Goal: Task Accomplishment & Management: Use online tool/utility

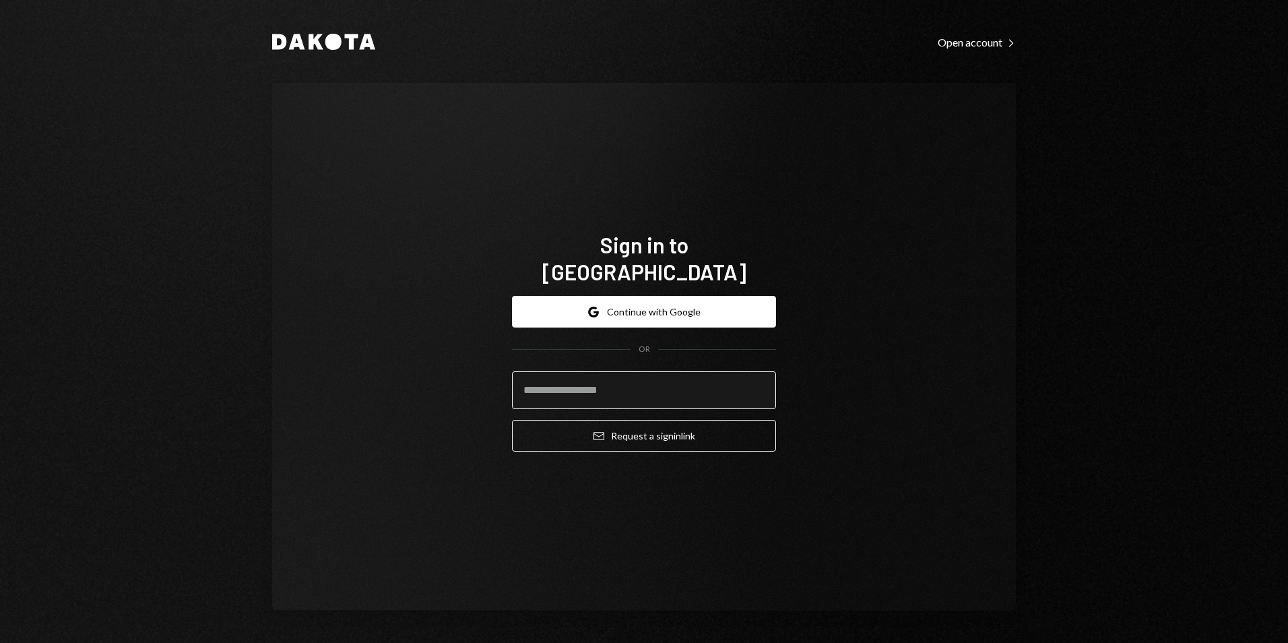
drag, startPoint x: 669, startPoint y: 368, endPoint x: 677, endPoint y: 380, distance: 14.2
click at [669, 371] on input "email" at bounding box center [644, 390] width 264 height 38
type input "**********"
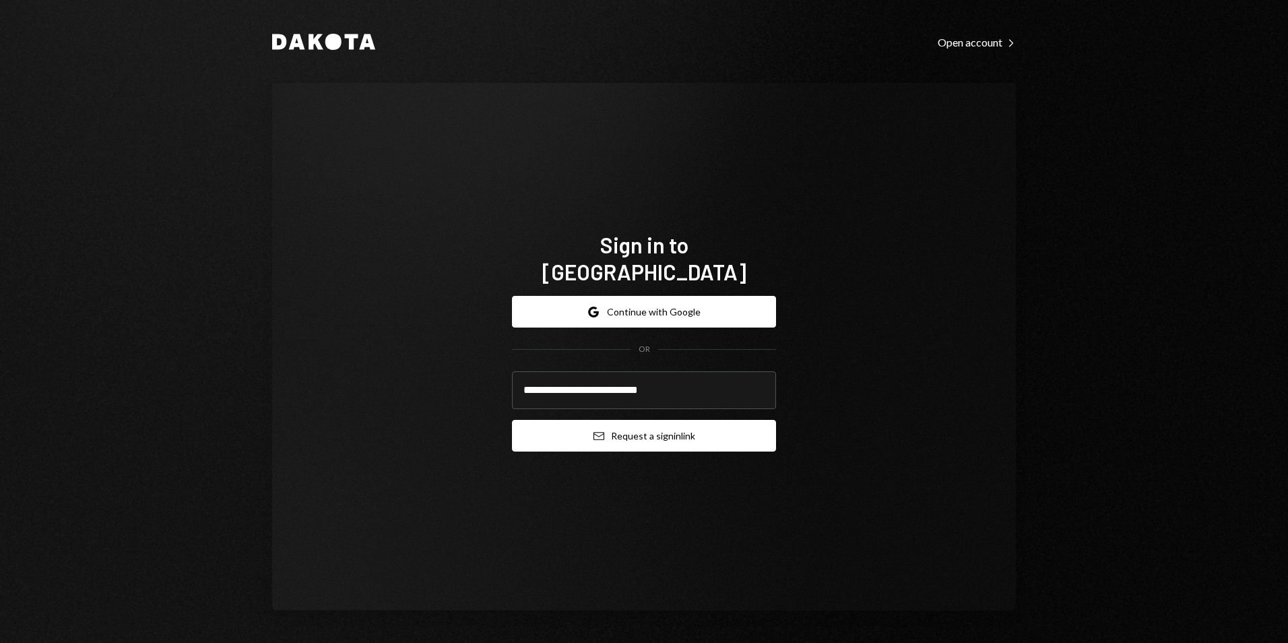
click at [685, 421] on button "Email Request a sign in link" at bounding box center [644, 436] width 264 height 32
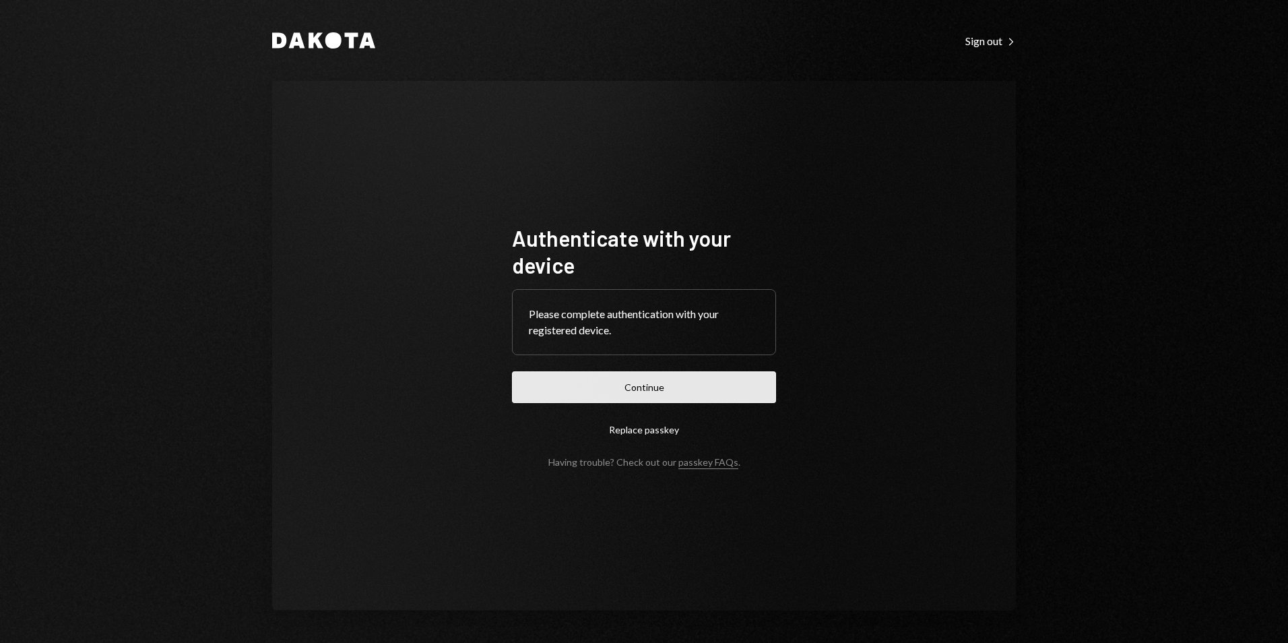
click at [621, 382] on button "Continue" at bounding box center [644, 387] width 264 height 32
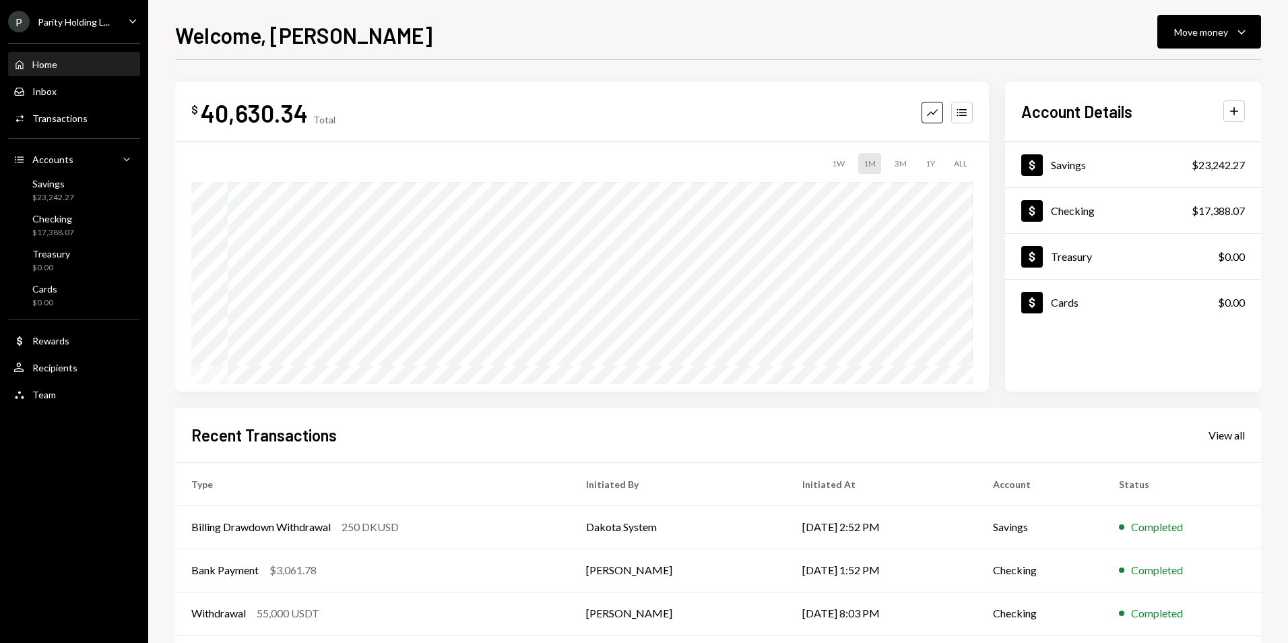
click at [110, 18] on div "Parity Holding L..." at bounding box center [74, 21] width 72 height 11
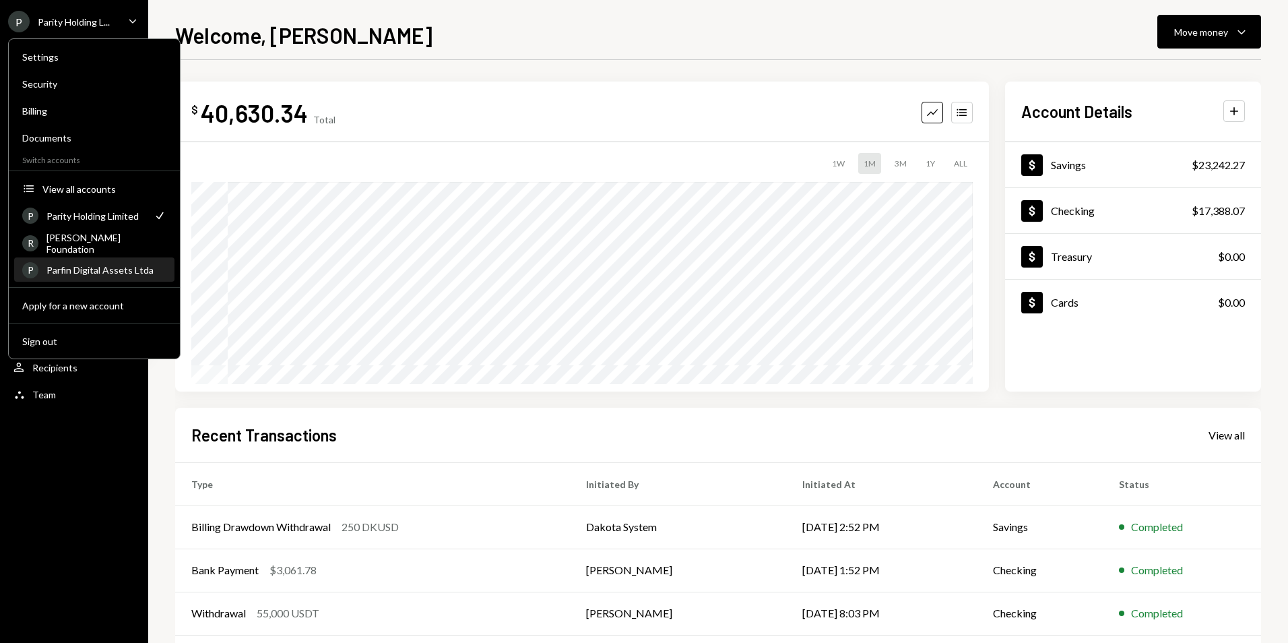
click at [127, 267] on div "Parfin Digital Assets Ltda" at bounding box center [106, 269] width 120 height 11
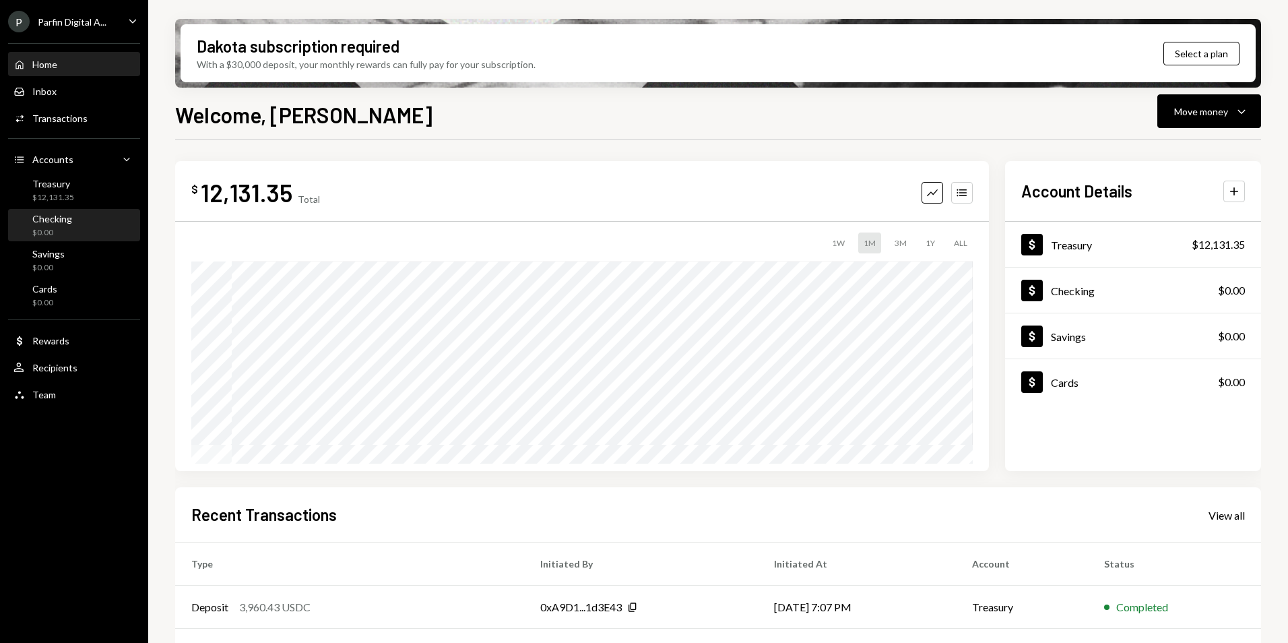
click at [95, 228] on div "Checking $0.00" at bounding box center [73, 226] width 121 height 26
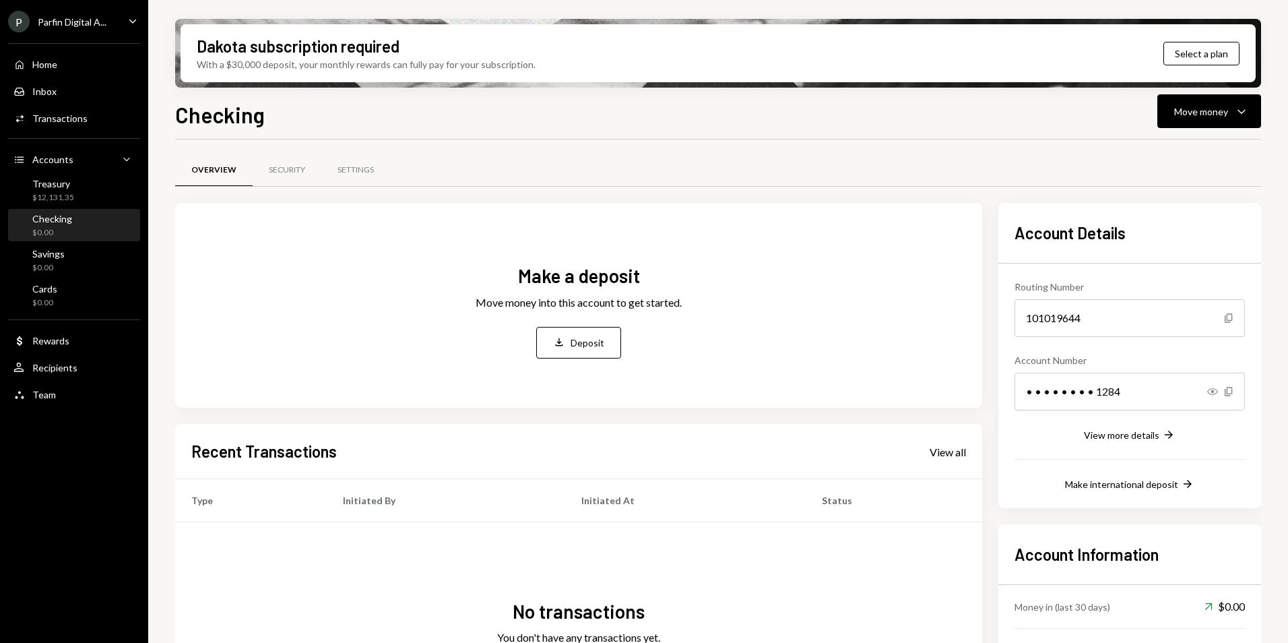
click at [565, 323] on div "Make a deposit Move money into this account to get started. Deposit Deposit" at bounding box center [578, 311] width 206 height 96
click at [586, 341] on div "Deposit" at bounding box center [587, 342] width 34 height 14
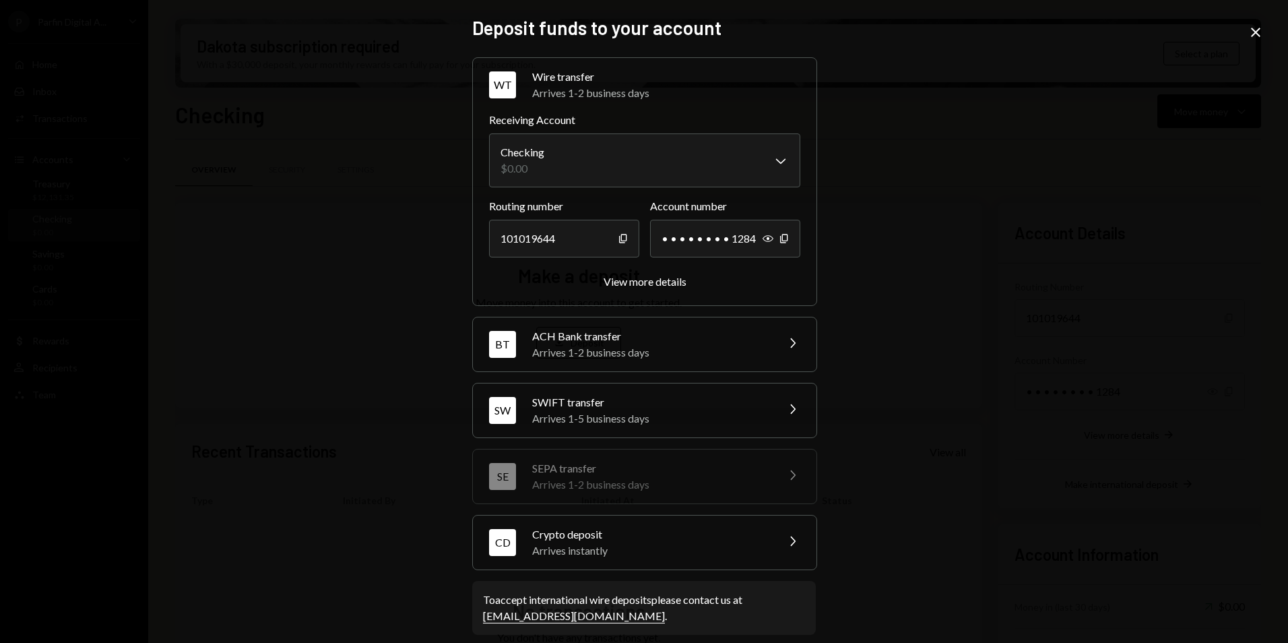
click at [667, 370] on div "BT ACH Bank transfer Arrives 1-2 business days Chevron Right" at bounding box center [644, 344] width 343 height 54
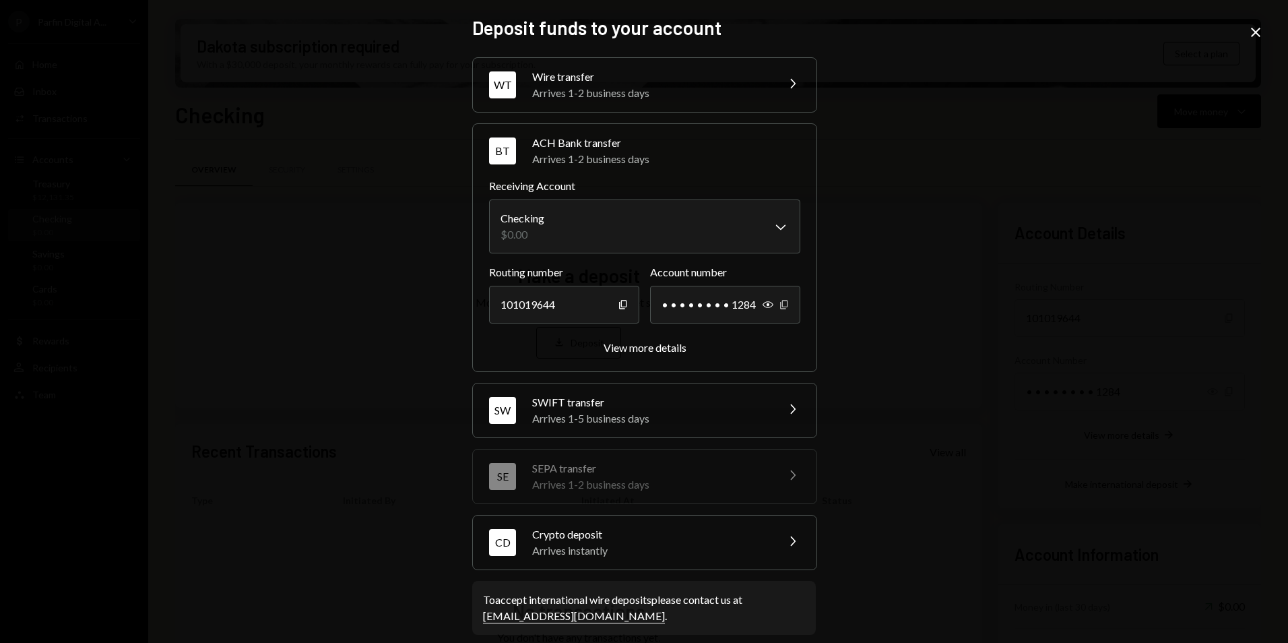
click at [781, 301] on icon "Copy" at bounding box center [784, 304] width 11 height 11
click at [605, 415] on div "Arrives 1-5 business days" at bounding box center [650, 418] width 236 height 16
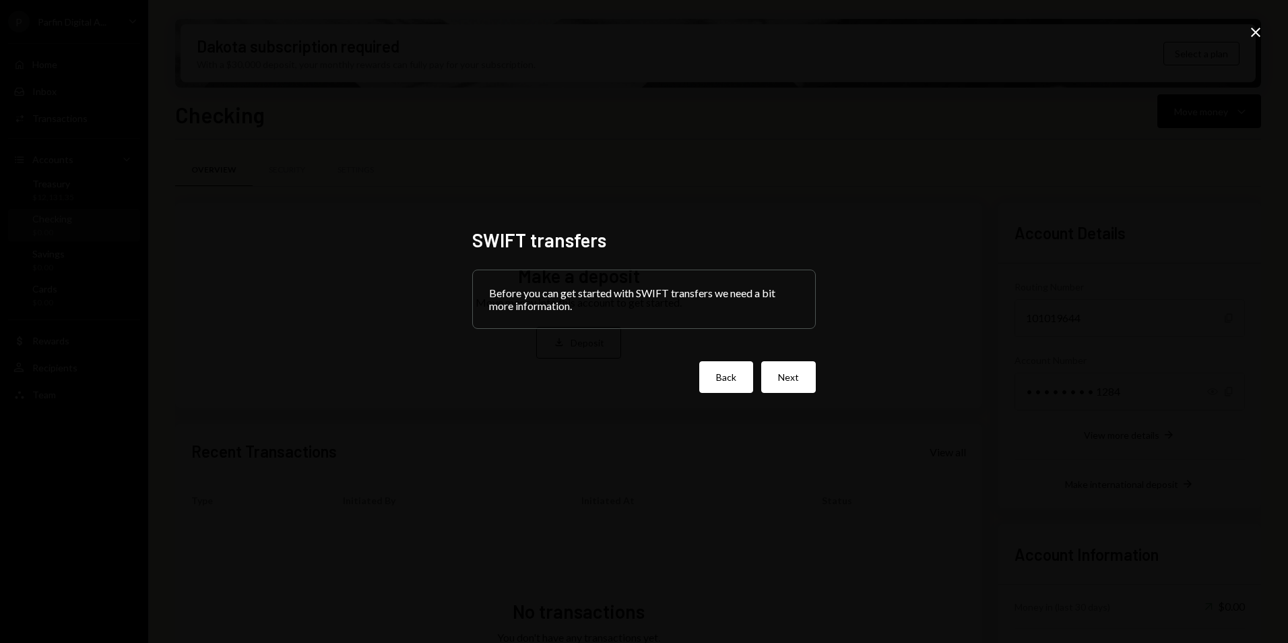
click at [713, 379] on button "Back" at bounding box center [726, 377] width 54 height 32
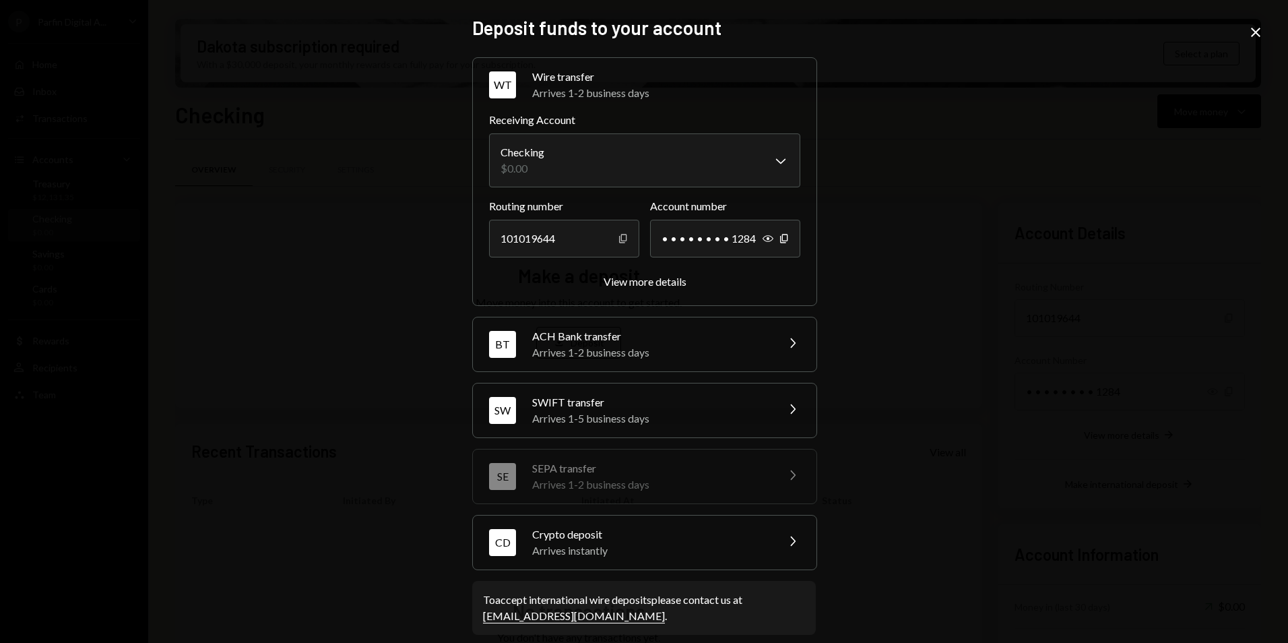
click at [619, 242] on icon "button" at bounding box center [622, 238] width 7 height 9
click at [603, 338] on div "ACH Bank transfer" at bounding box center [650, 336] width 236 height 16
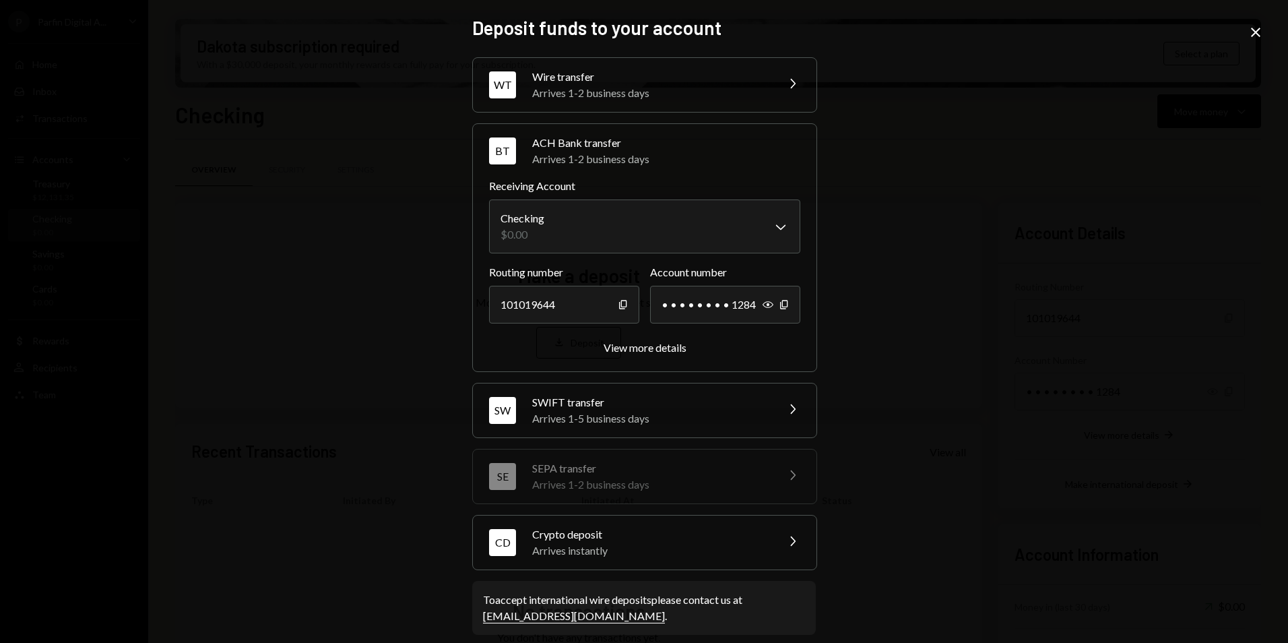
click at [959, 187] on div "**********" at bounding box center [644, 321] width 1288 height 643
click at [1247, 32] on icon "Close" at bounding box center [1255, 32] width 16 height 16
